Goal: Task Accomplishment & Management: Manage account settings

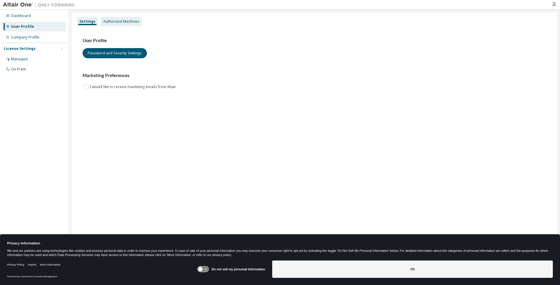
click at [122, 24] on div "Authorized Machines" at bounding box center [121, 22] width 41 height 10
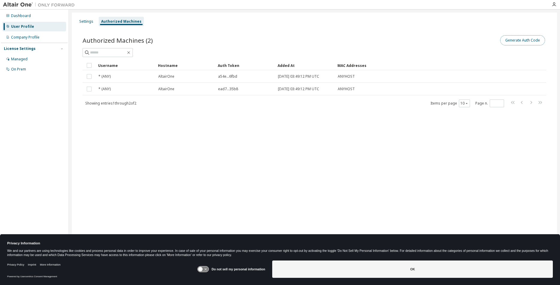
click at [516, 41] on button "Generate Auth Code" at bounding box center [522, 40] width 45 height 10
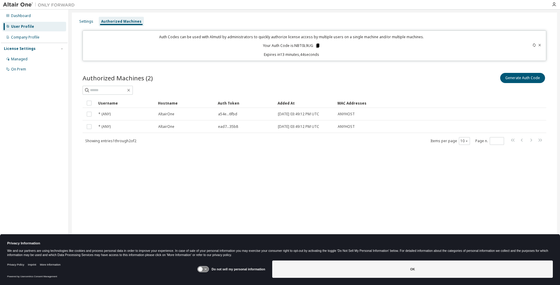
click at [316, 46] on icon at bounding box center [317, 46] width 3 height 4
